Goal: Task Accomplishment & Management: Use online tool/utility

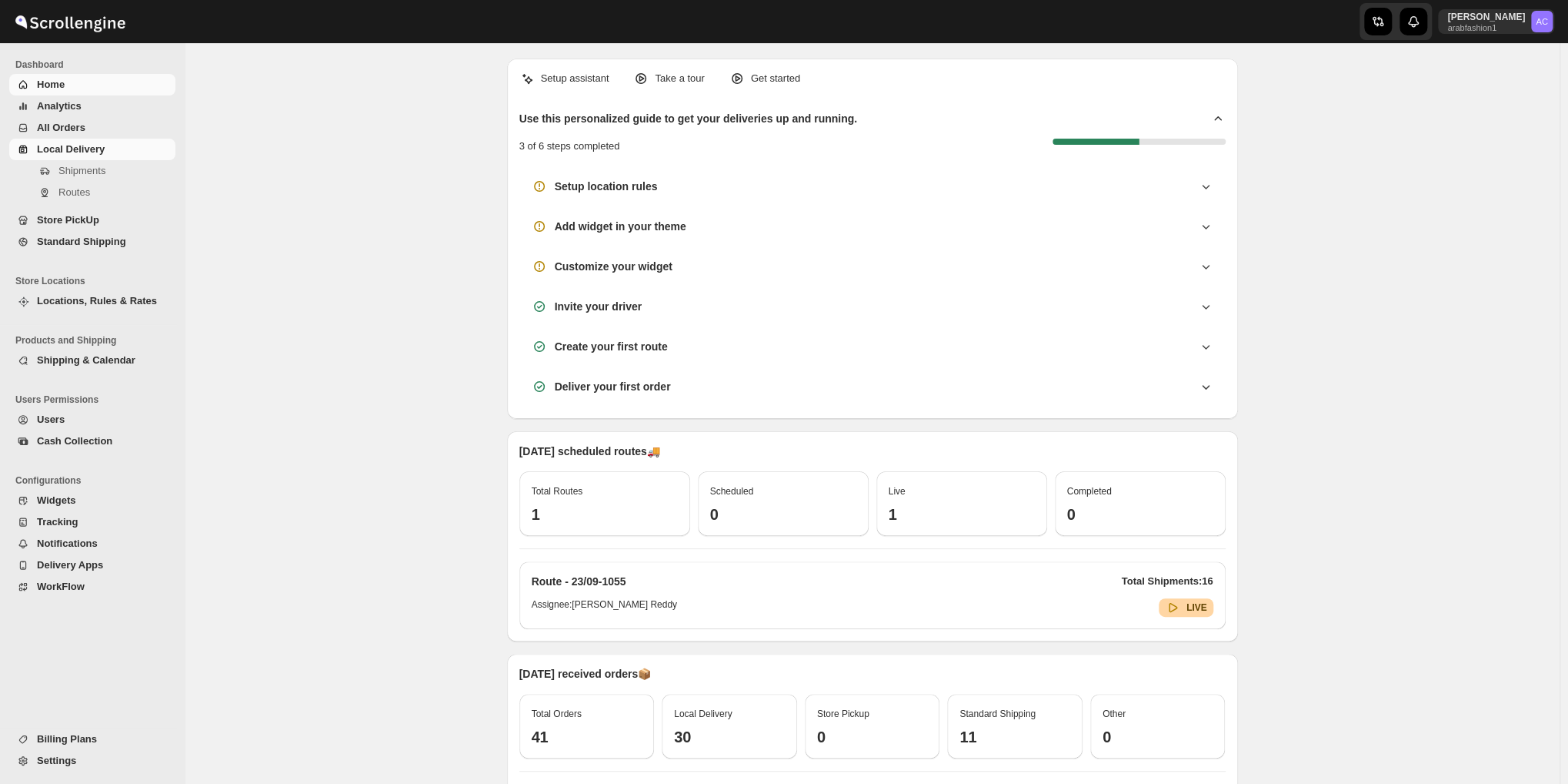
click at [77, 144] on span "Local Delivery" at bounding box center [71, 149] width 68 height 12
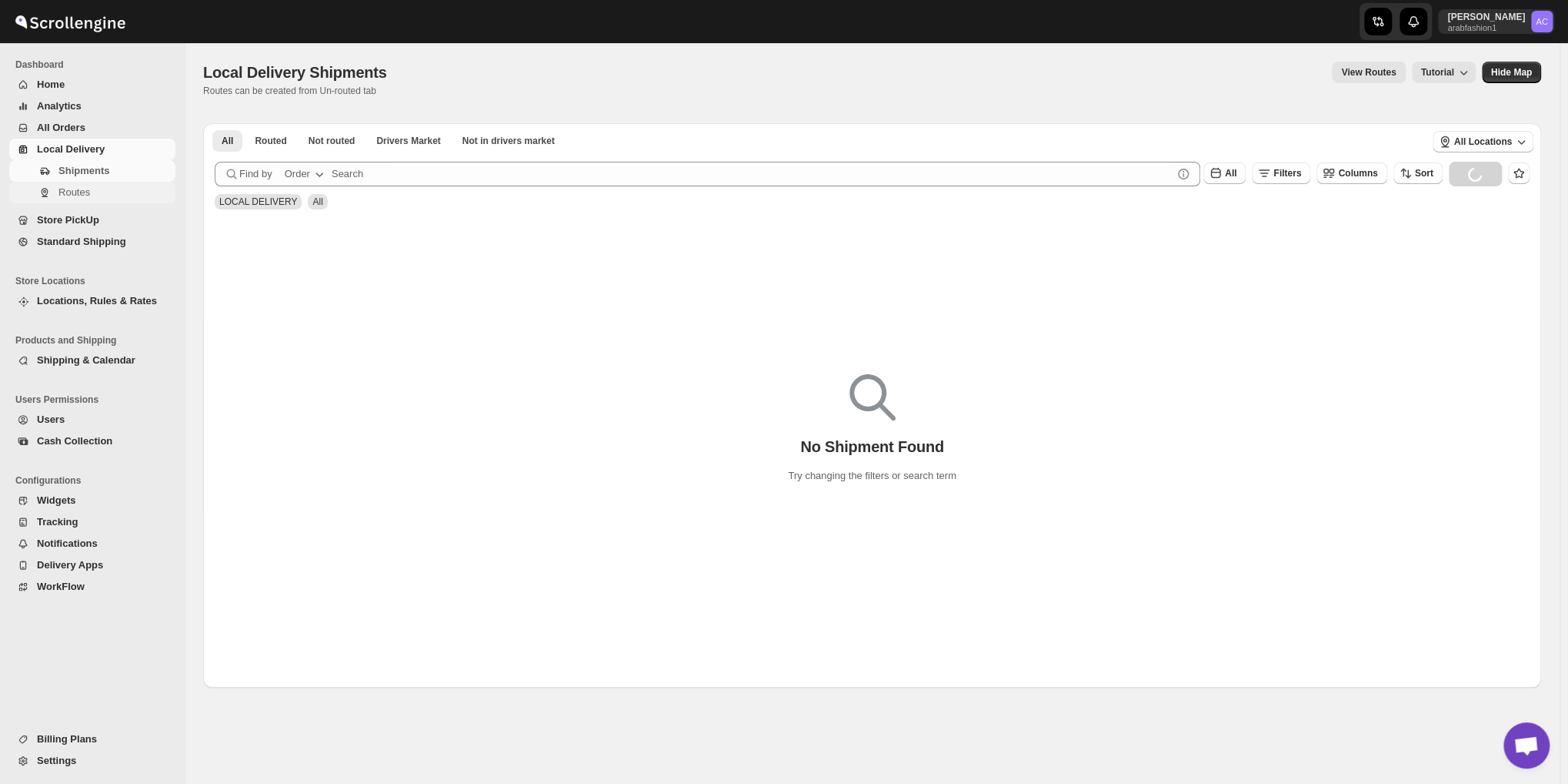
scroll to position [4988, 0]
click at [331, 137] on span "Not routed" at bounding box center [332, 140] width 47 height 13
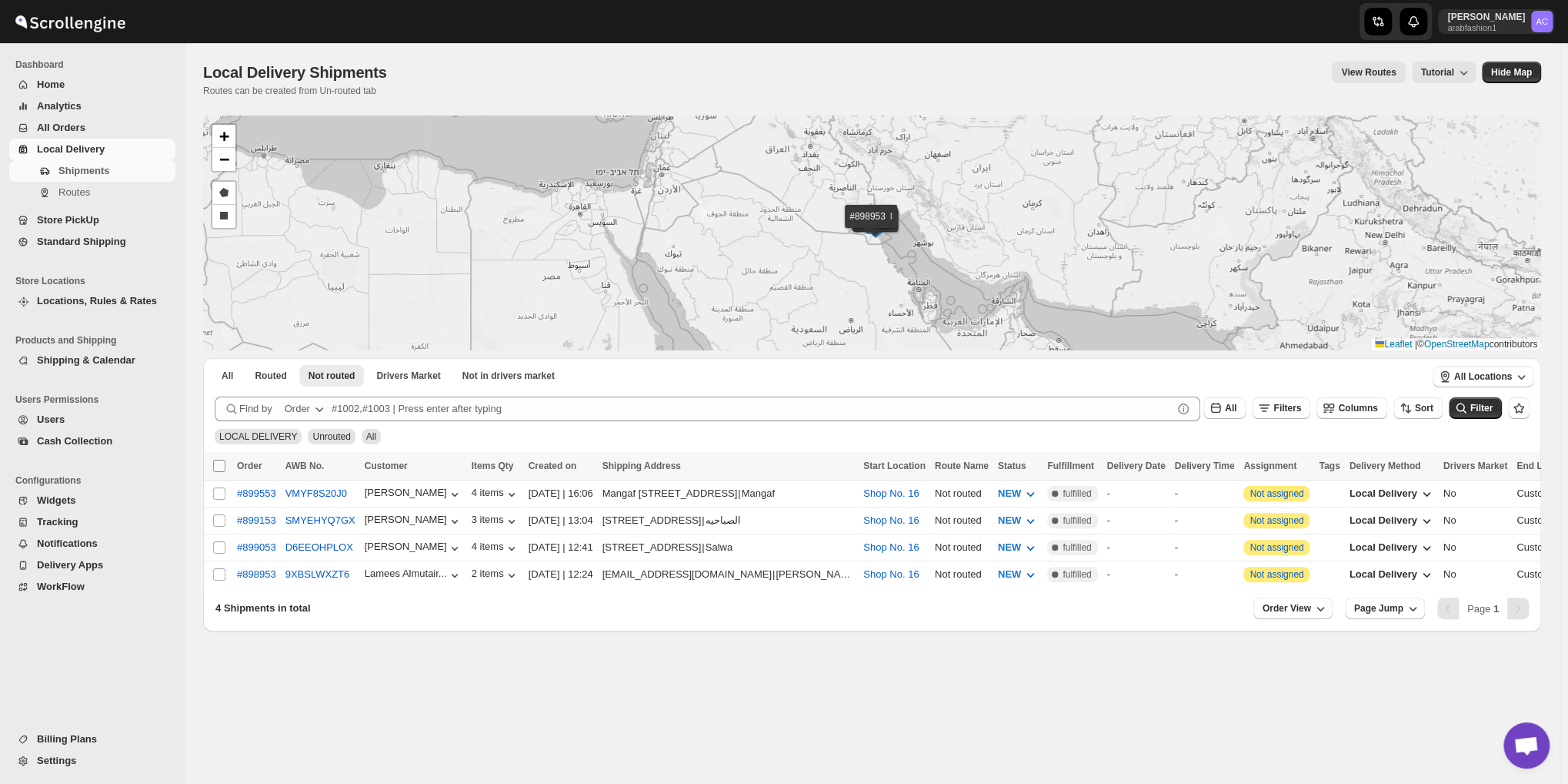
click at [223, 460] on input "Select all shipments" at bounding box center [219, 466] width 13 height 13
checkbox input "true"
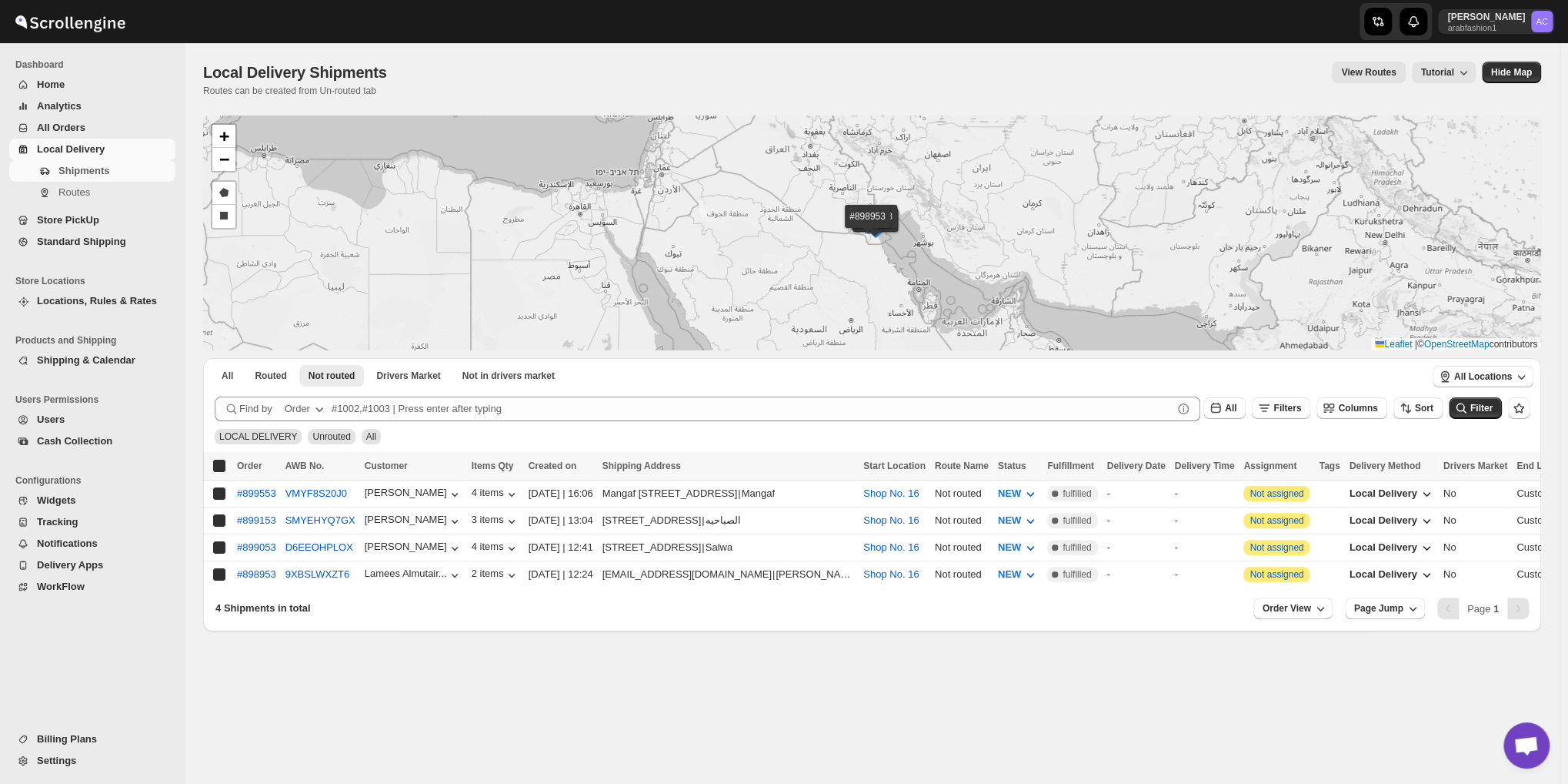
checkbox input "true"
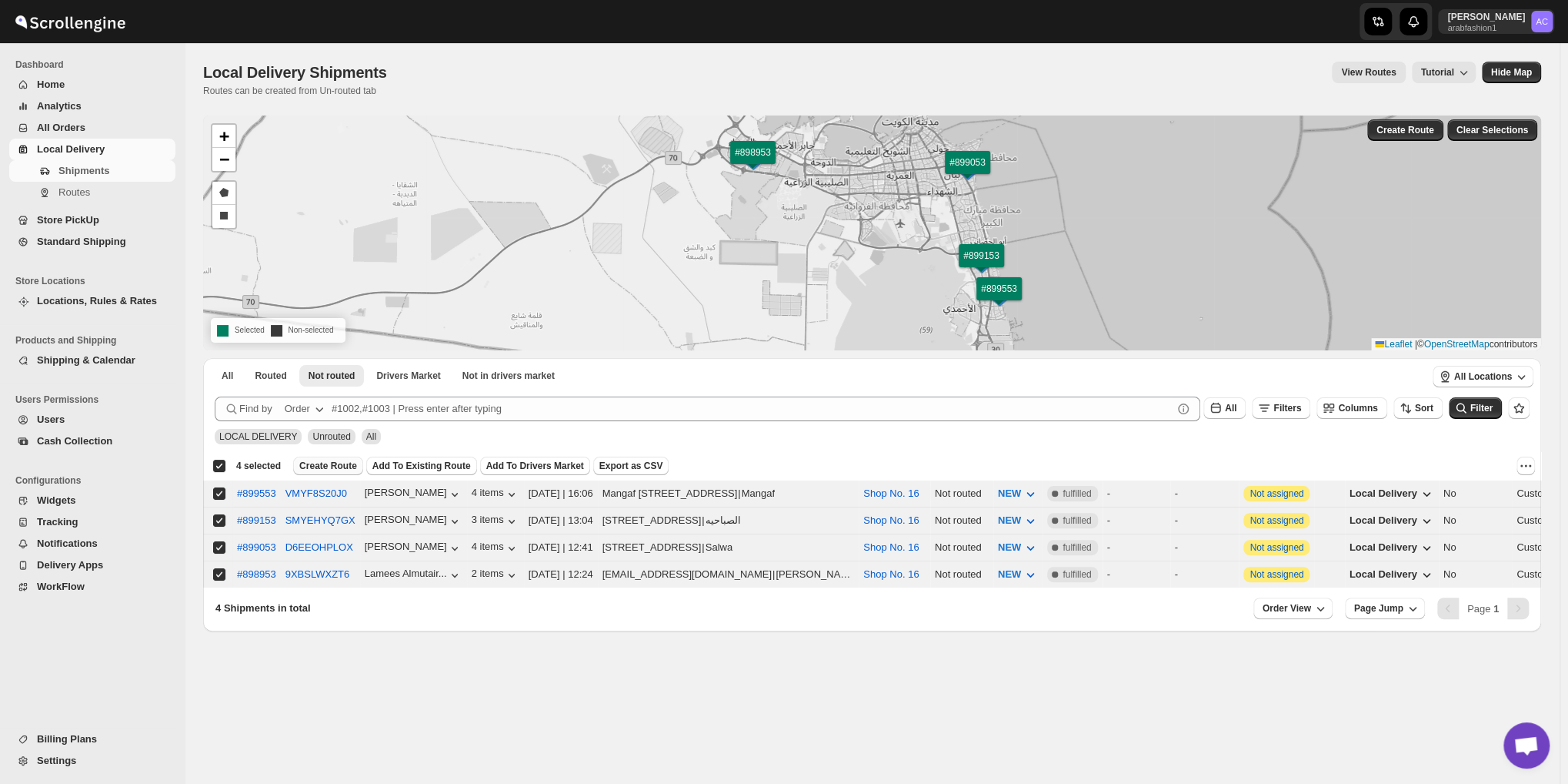
click at [329, 463] on span "Create Route" at bounding box center [328, 466] width 58 height 13
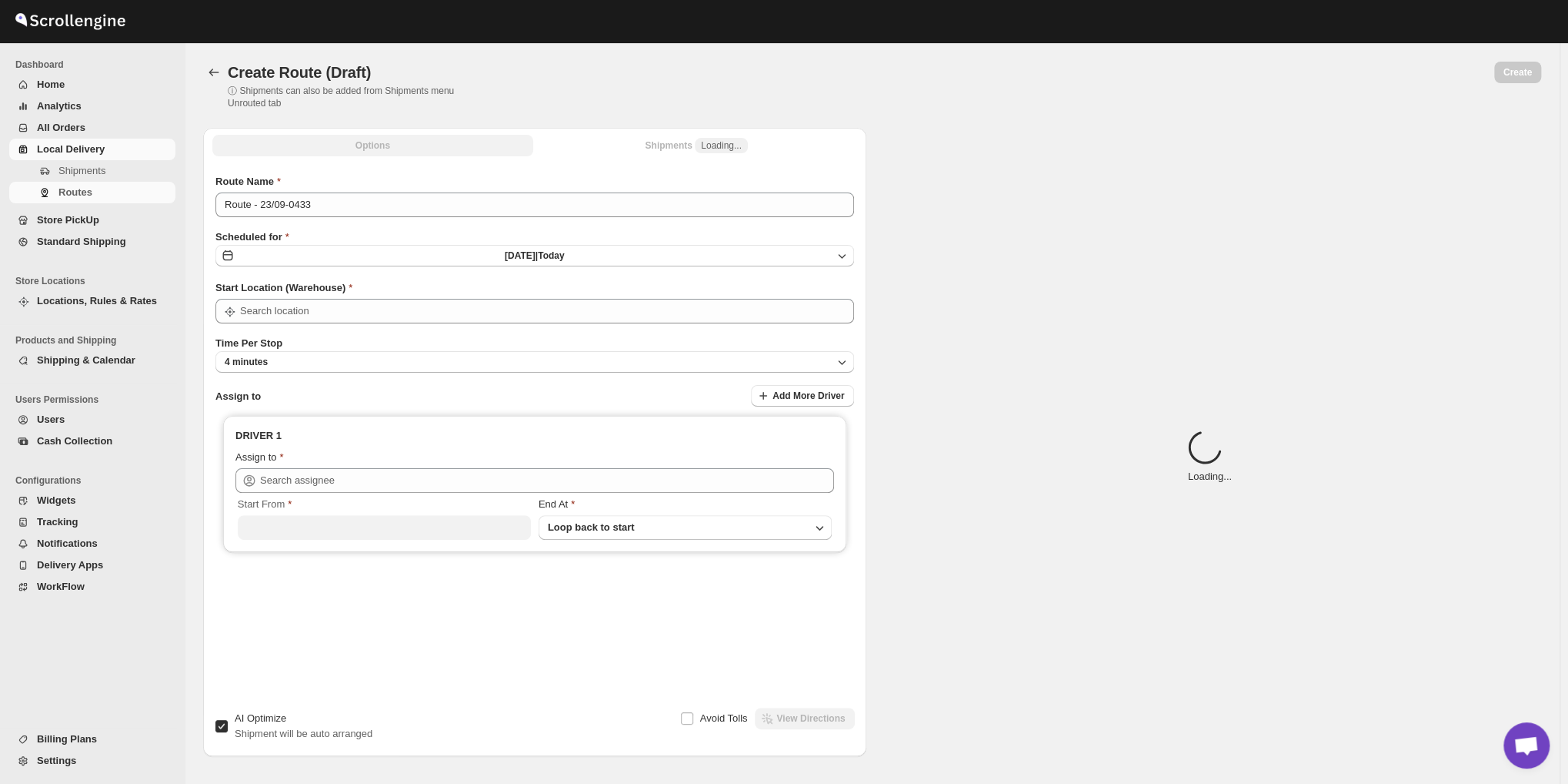
type input "Route - 23/09-0433"
type input "Shop No. 16"
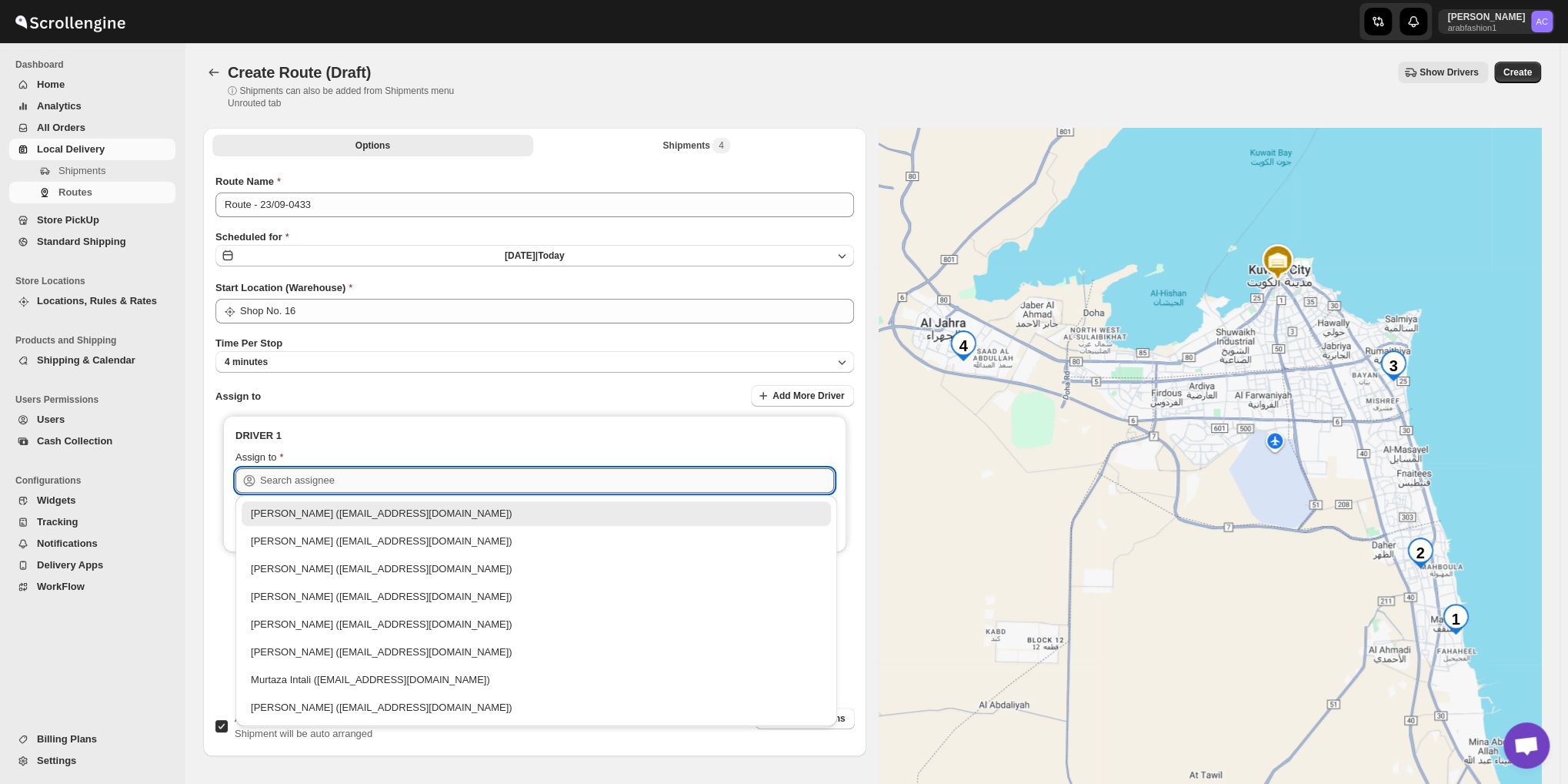
click at [530, 482] on input "text" at bounding box center [546, 480] width 574 height 25
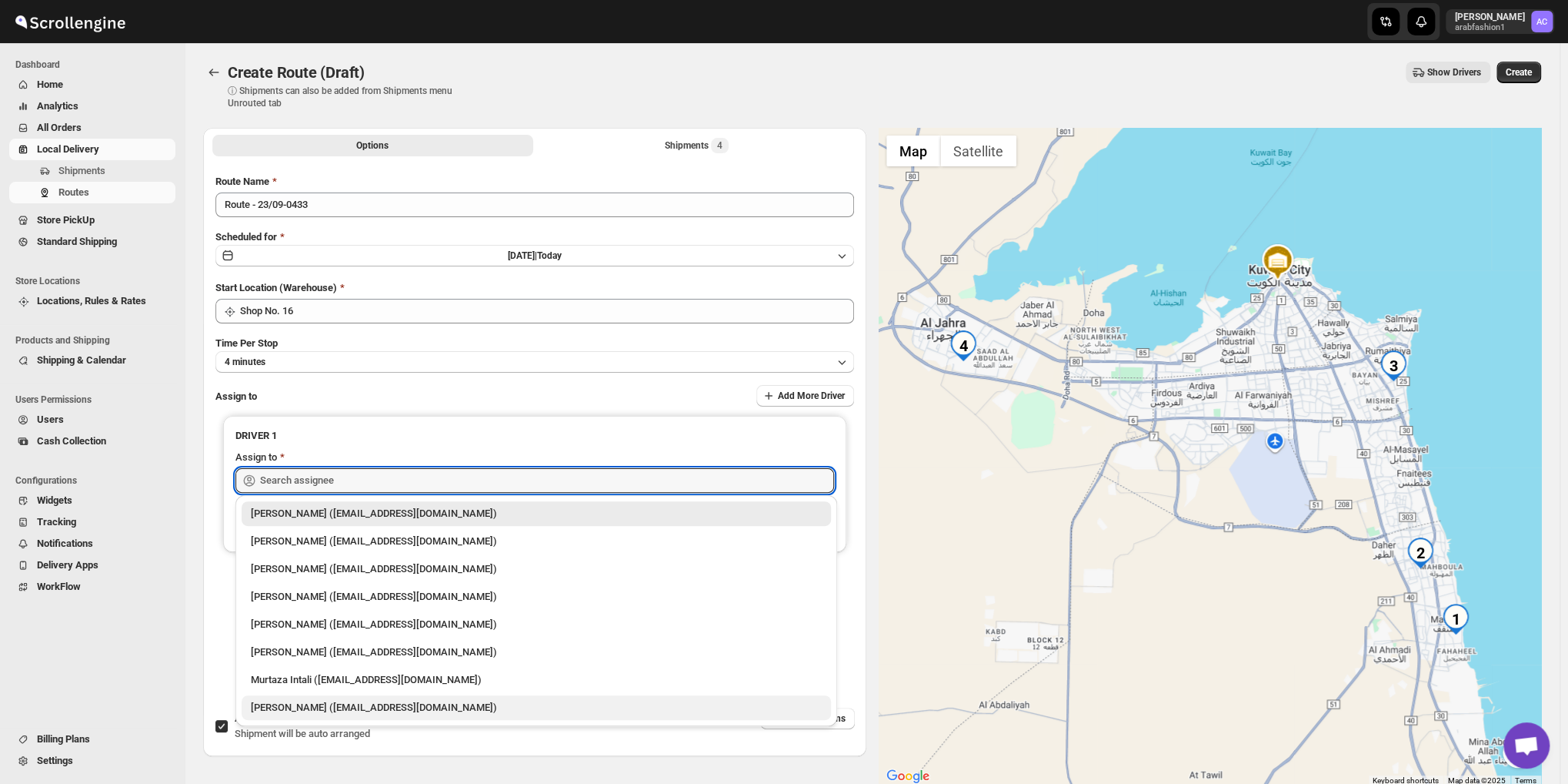
click at [548, 709] on div "[PERSON_NAME] ([EMAIL_ADDRESS][DOMAIN_NAME])" at bounding box center [536, 707] width 571 height 16
type input "[PERSON_NAME] ([EMAIL_ADDRESS][DOMAIN_NAME])"
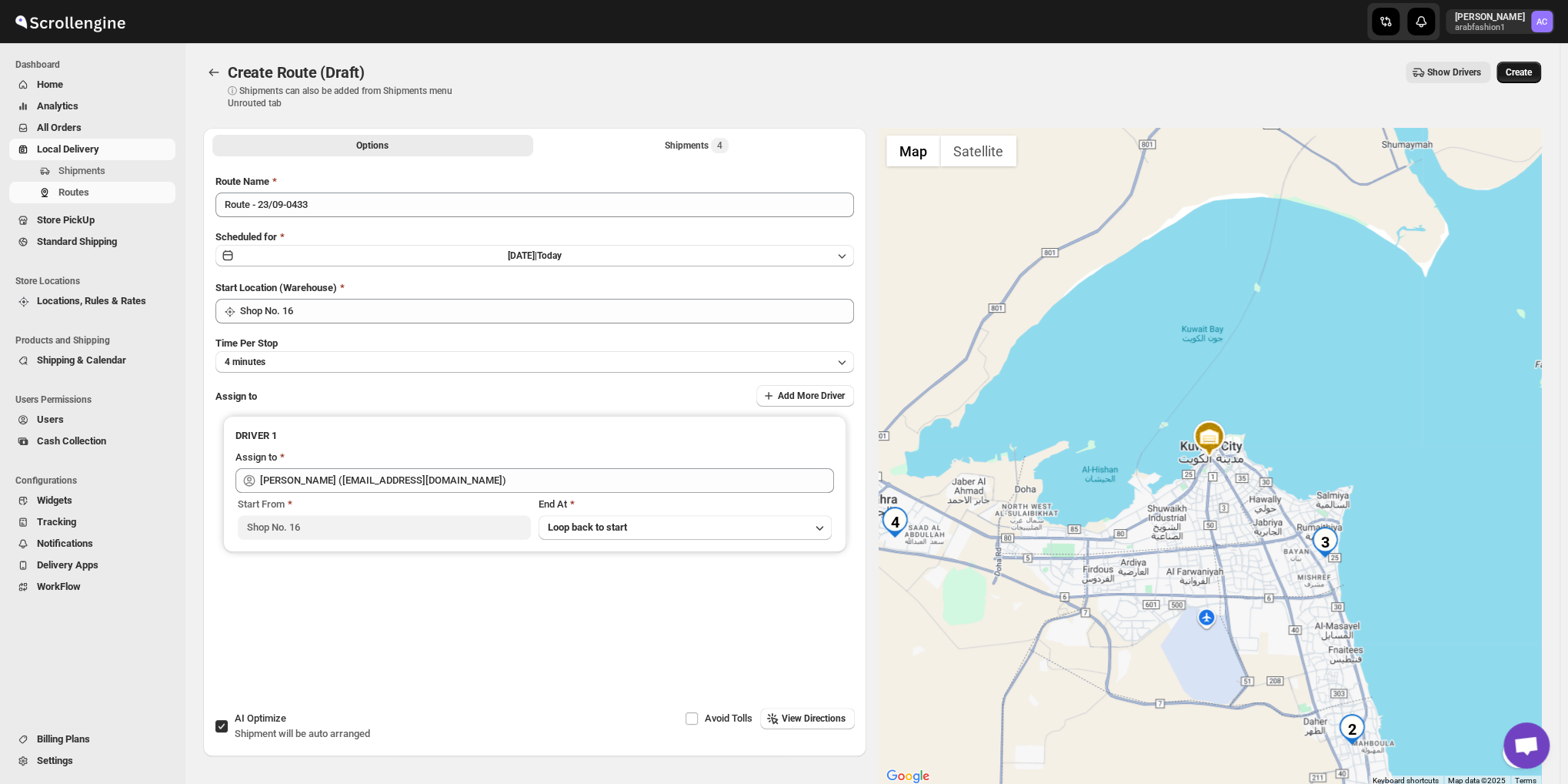
click at [1533, 70] on span "Create" at bounding box center [1519, 72] width 26 height 13
